Goal: Task Accomplishment & Management: Manage account settings

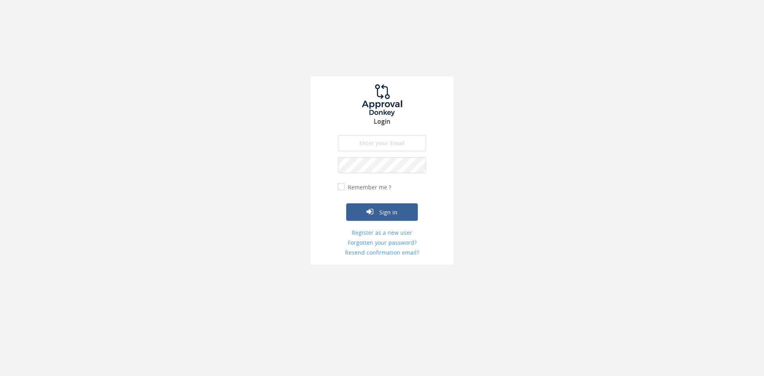
type input "[EMAIL_ADDRESS][DOMAIN_NAME]"
click at [346, 203] on button "Sign in" at bounding box center [382, 212] width 72 height 18
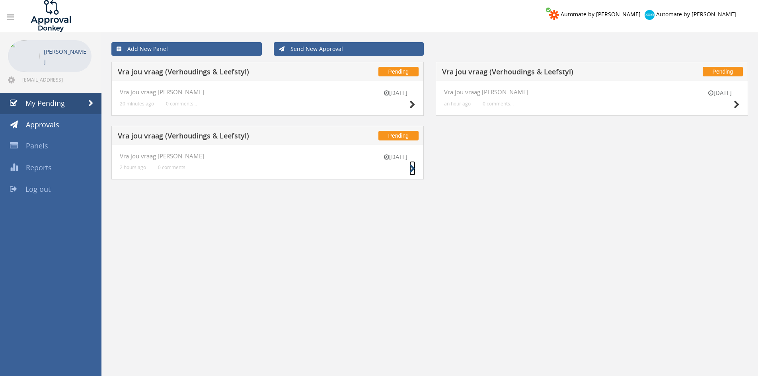
click at [413, 168] on icon at bounding box center [413, 169] width 6 height 8
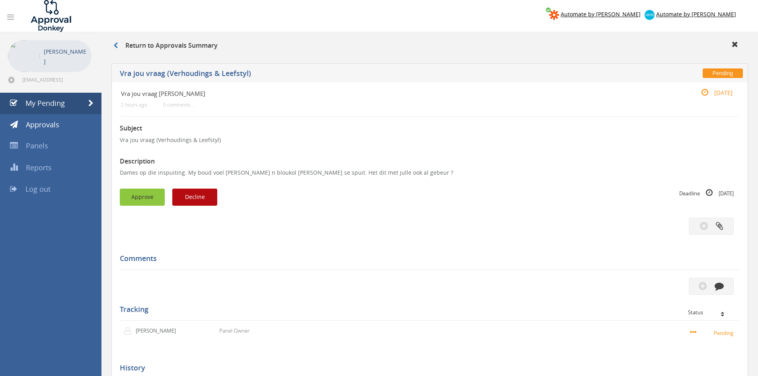
click at [137, 192] on button "Approve" at bounding box center [142, 197] width 45 height 17
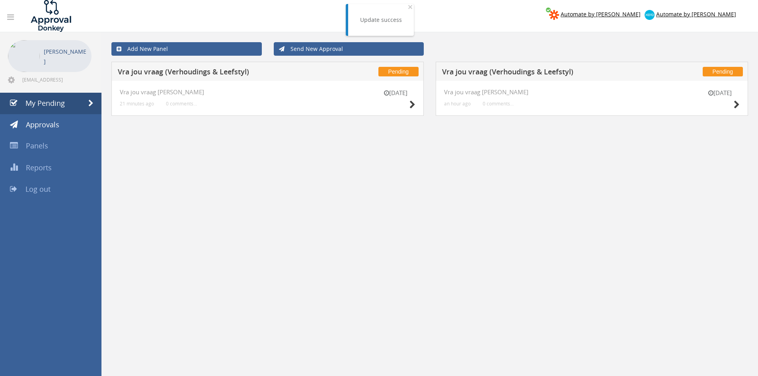
click at [733, 106] on div "[DATE]" at bounding box center [720, 100] width 40 height 23
drag, startPoint x: 742, startPoint y: 103, endPoint x: 738, endPoint y: 103, distance: 4.0
click at [741, 103] on div "[DATE] Vra jou vraag [PERSON_NAME] an hour ago 0 comments..." at bounding box center [592, 98] width 313 height 35
click at [736, 104] on icon at bounding box center [737, 105] width 6 height 8
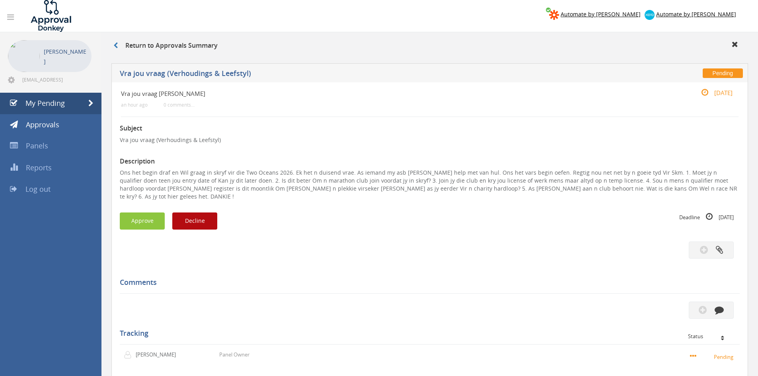
click at [137, 204] on div "Subject Vra jou vraag ([PERSON_NAME] & Leefstyl) Description Ons het begin draf…" at bounding box center [430, 281] width 620 height 328
click at [131, 213] on button "Approve" at bounding box center [142, 221] width 45 height 17
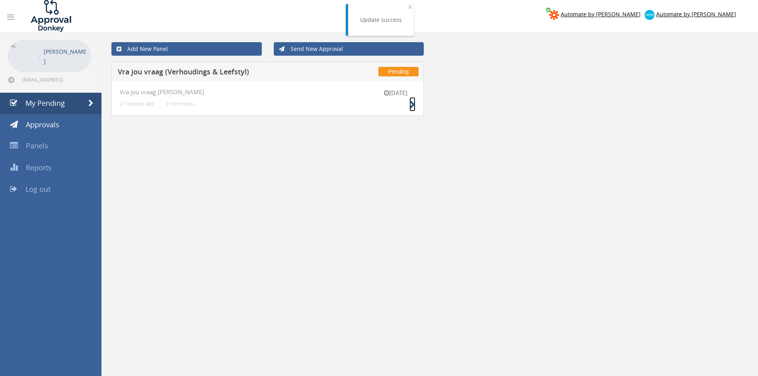
click at [414, 104] on icon at bounding box center [413, 105] width 6 height 8
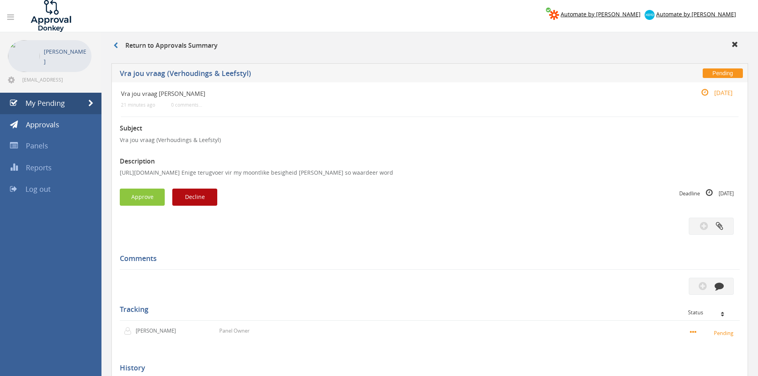
drag, startPoint x: 412, startPoint y: 173, endPoint x: 112, endPoint y: 171, distance: 299.8
click at [112, 171] on div "Vra jou vraag [PERSON_NAME] 21 minutes ago 0 comments... [DATE] Subject Vra jou…" at bounding box center [429, 255] width 637 height 347
copy p "[URL][DOMAIN_NAME]"
click at [182, 195] on button "Decline" at bounding box center [194, 197] width 45 height 17
